Goal: Communication & Community: Ask a question

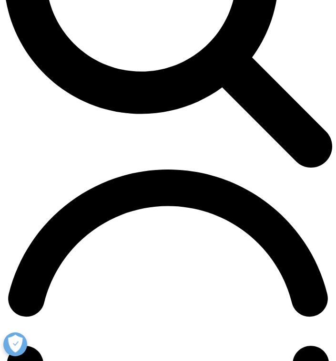
scroll to position [495, 0]
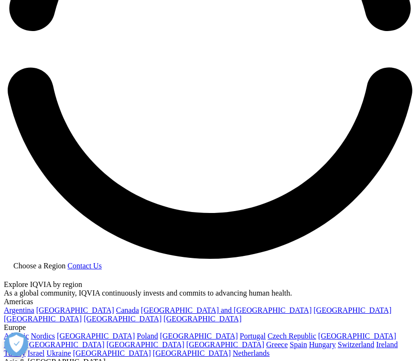
scroll to position [1135, 0]
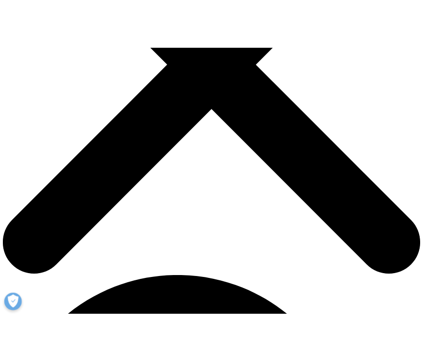
scroll to position [278, 0]
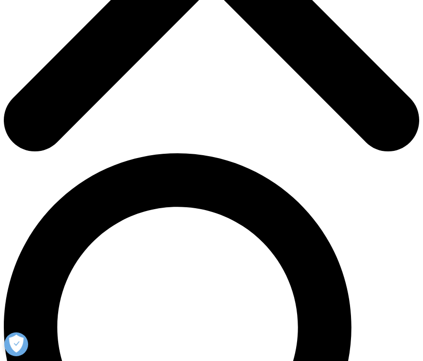
scroll to position [5, 5]
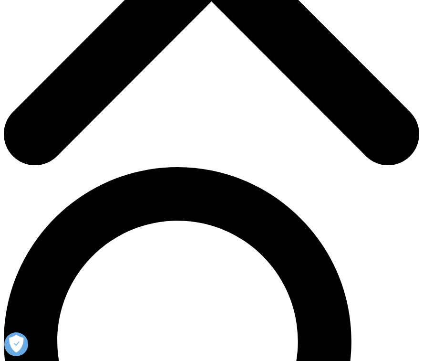
scroll to position [226, 0]
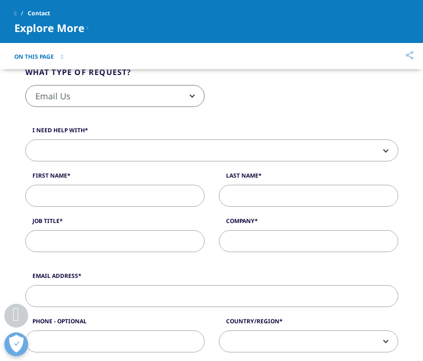
scroll to position [174, 0]
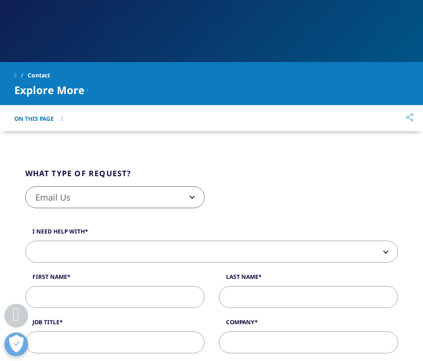
click at [57, 203] on span "Email Us" at bounding box center [115, 198] width 178 height 22
click at [52, 202] on span "Email Us" at bounding box center [115, 198] width 178 height 22
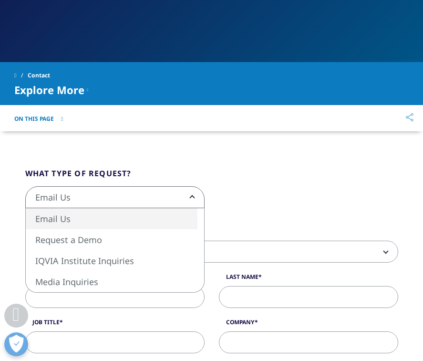
click at [58, 201] on span "Email Us" at bounding box center [115, 198] width 178 height 22
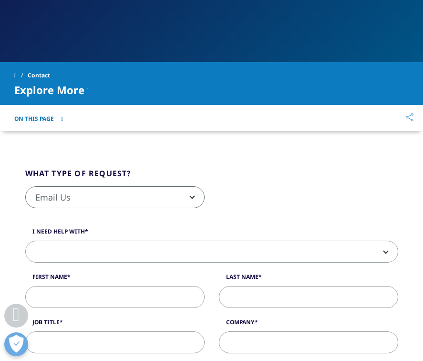
click at [65, 246] on span at bounding box center [212, 252] width 372 height 22
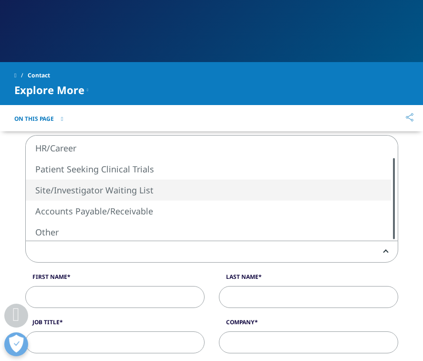
scroll to position [215, 0]
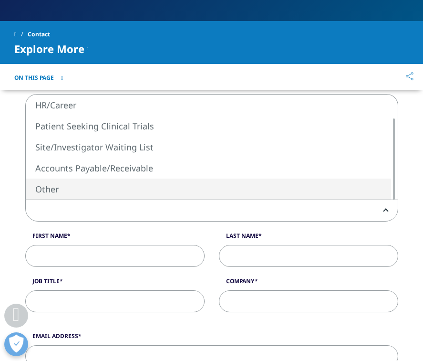
select select "Other"
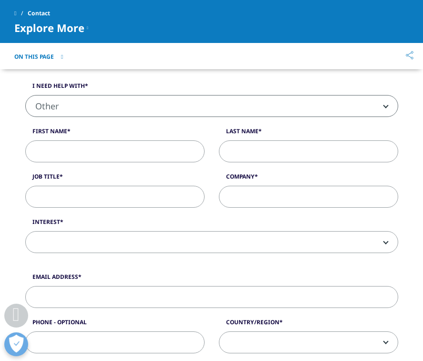
scroll to position [283, 0]
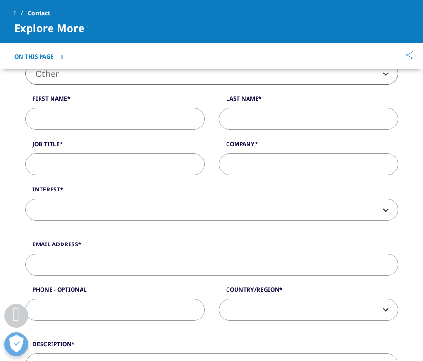
click at [50, 119] on input "First Name" at bounding box center [114, 119] width 179 height 22
type input "Vedang"
type input "Deshpande"
type input "vsd23@ic.ac.uk"
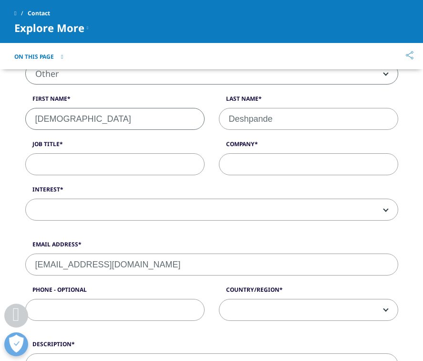
type input "07443350180"
select select "[GEOGRAPHIC_DATA]"
click at [105, 163] on input "Job Title" at bounding box center [114, 164] width 179 height 22
type input "Student"
click at [271, 164] on input "Company" at bounding box center [308, 164] width 179 height 22
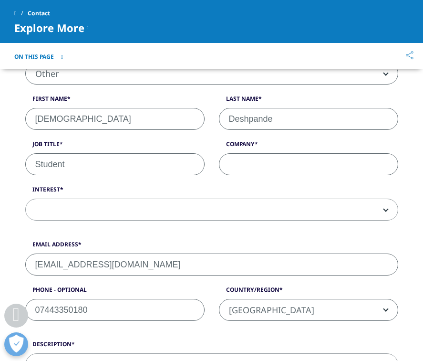
type input "C"
type input "Imperial College London"
click at [251, 209] on span at bounding box center [212, 210] width 372 height 22
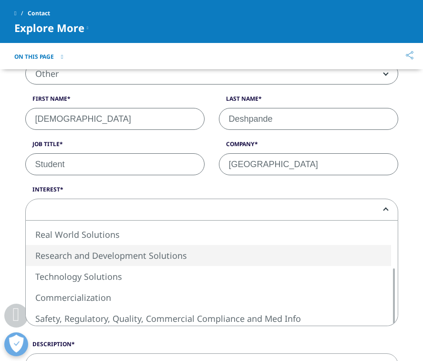
select select "Research and Development Solutions"
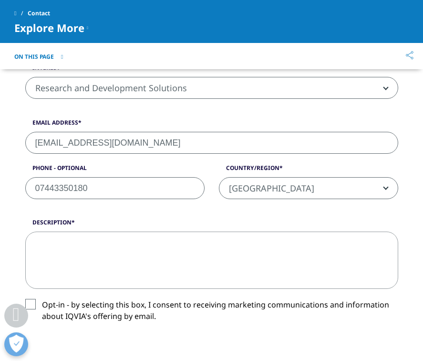
scroll to position [412, 0]
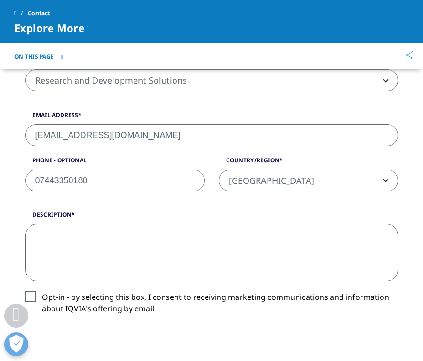
click at [207, 247] on textarea "Description" at bounding box center [211, 252] width 373 height 57
paste textarea "Dear IQVIA Team, I hope you’re doing well. My name is Vedang Deshpande, and I’m…"
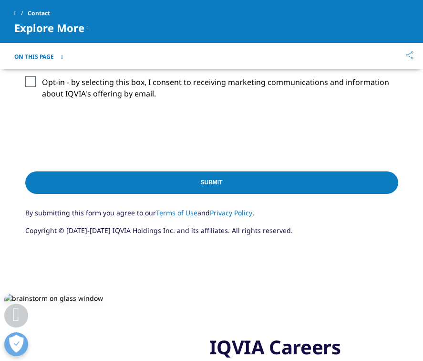
scroll to position [561, 0]
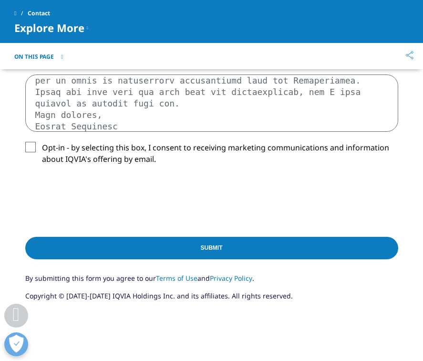
type textarea "Dear IQVIA Team, I hope you’re doing well. My name is Vedang Deshpande, and I’m…"
click at [78, 253] on input "Submit" at bounding box center [211, 248] width 373 height 22
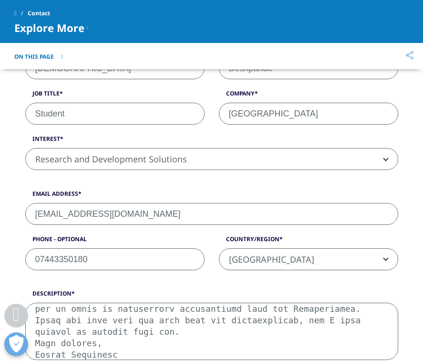
scroll to position [371, 0]
